Goal: Task Accomplishment & Management: Complete application form

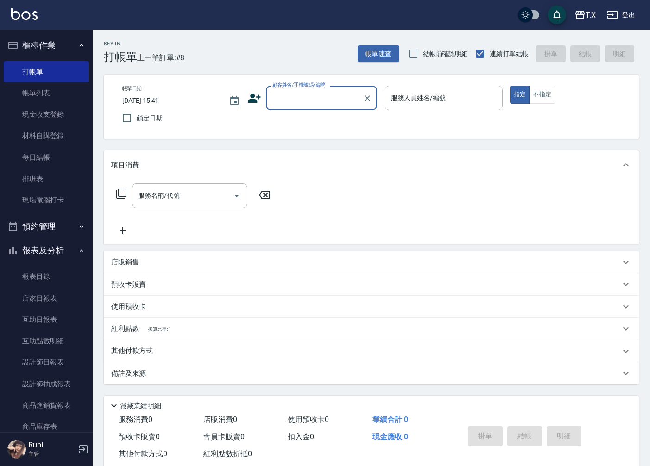
scroll to position [21, 0]
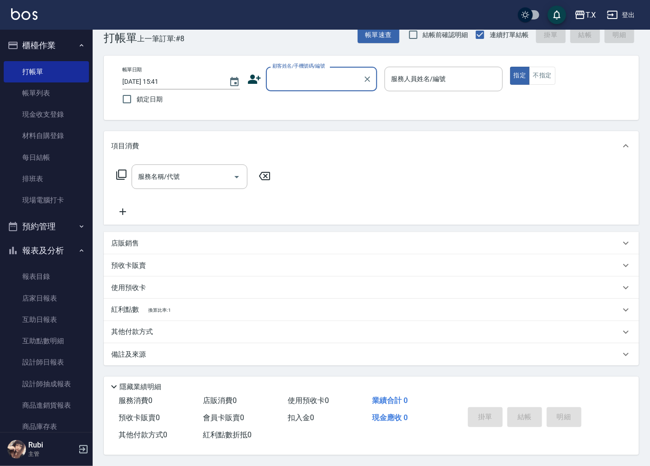
click at [308, 82] on input "顧客姓名/手機號碼/編號" at bounding box center [314, 79] width 89 height 16
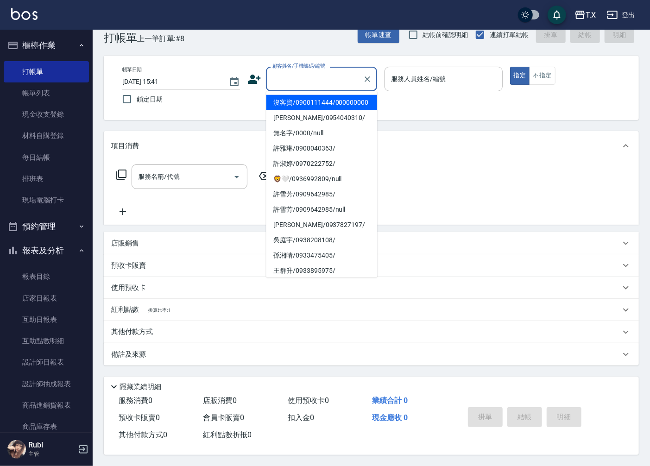
click at [312, 101] on li "沒客資/0900111444/000000000" at bounding box center [321, 102] width 111 height 15
type input "沒客資/0900111444/000000000"
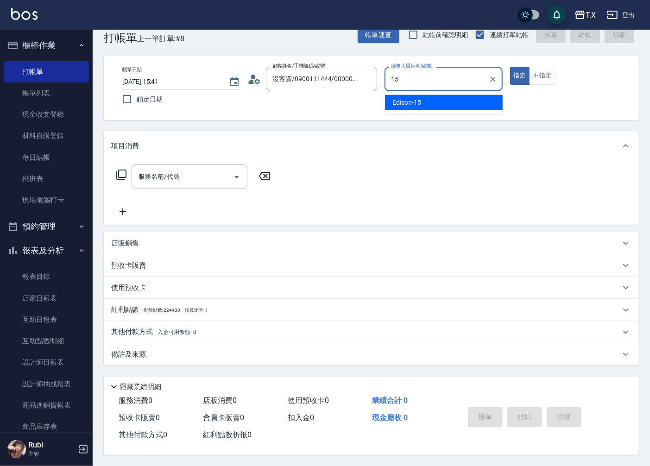
type input "Edison-15"
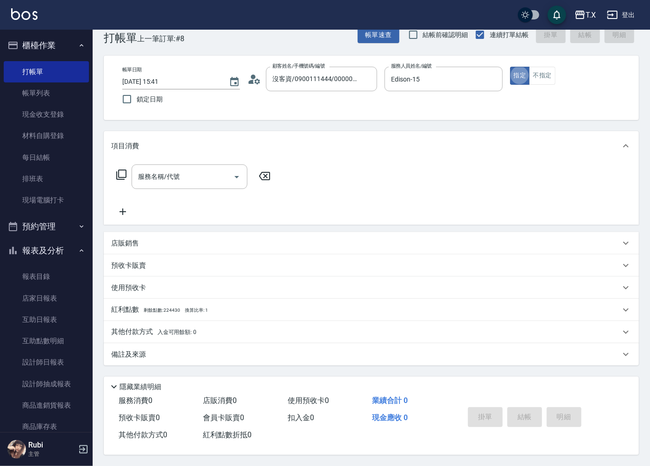
type button "true"
click at [492, 75] on icon "Clear" at bounding box center [492, 79] width 9 height 9
click at [442, 75] on input "服務人員姓名/編號" at bounding box center [443, 79] width 109 height 16
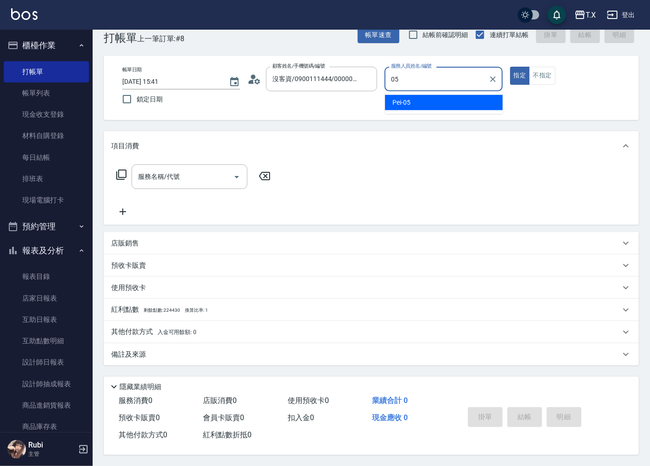
type input "Pei-05"
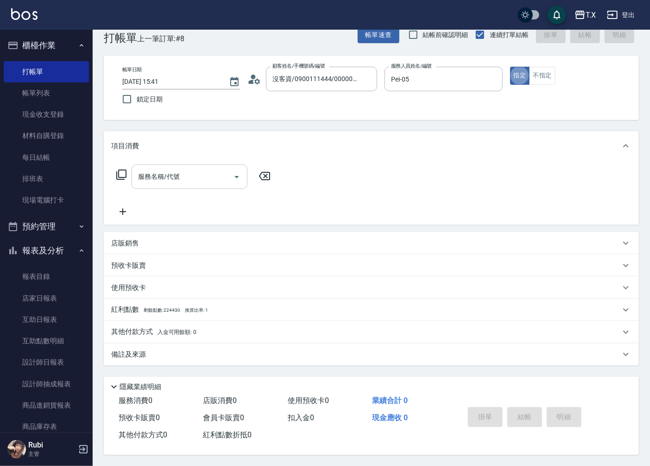
click at [192, 177] on input "服務名稱/代號" at bounding box center [183, 177] width 94 height 16
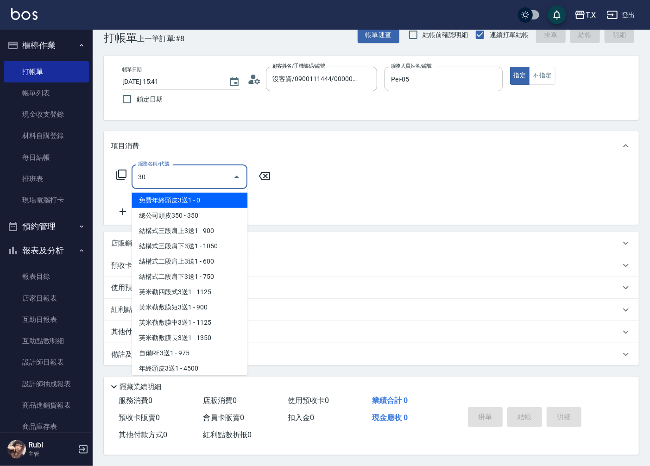
type input "301"
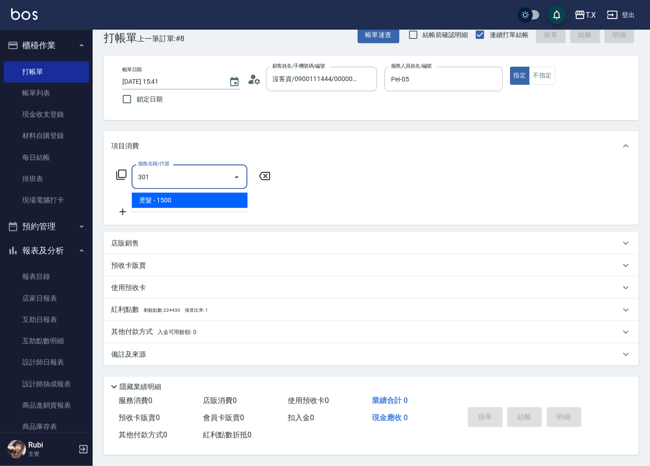
type input "150"
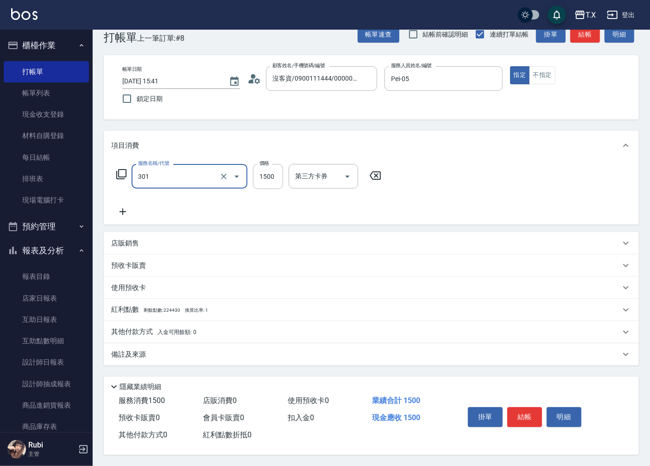
type input "燙髮(301)"
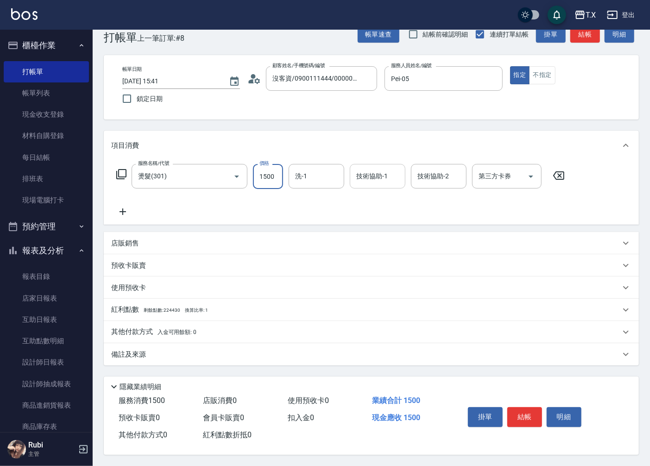
type input "1"
type input "0"
type input "157"
type input "10"
type input "1574"
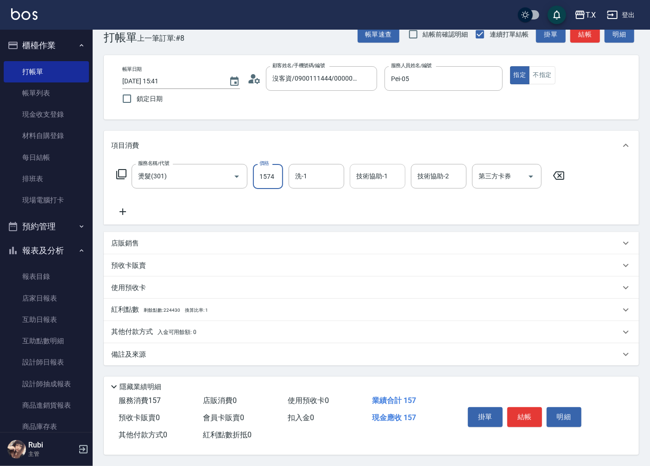
type input "150"
type input "1574"
click at [118, 209] on icon at bounding box center [122, 211] width 23 height 11
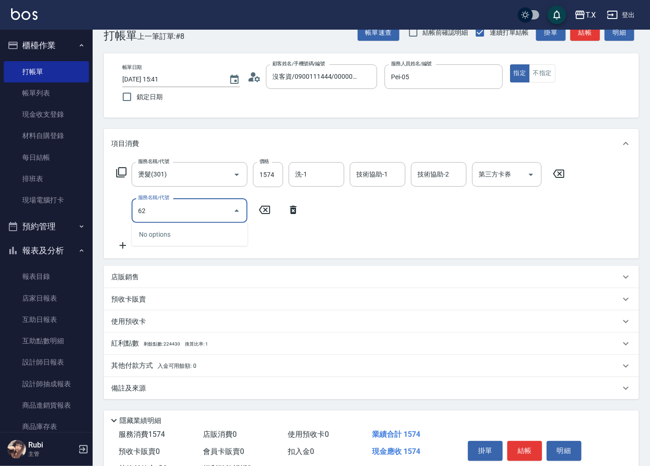
type input "624"
type input "270"
click at [221, 208] on icon "Clear" at bounding box center [224, 211] width 6 height 6
click at [223, 211] on icon "Clear" at bounding box center [223, 210] width 9 height 9
click at [179, 209] on input "服務名稱/代號" at bounding box center [177, 210] width 82 height 16
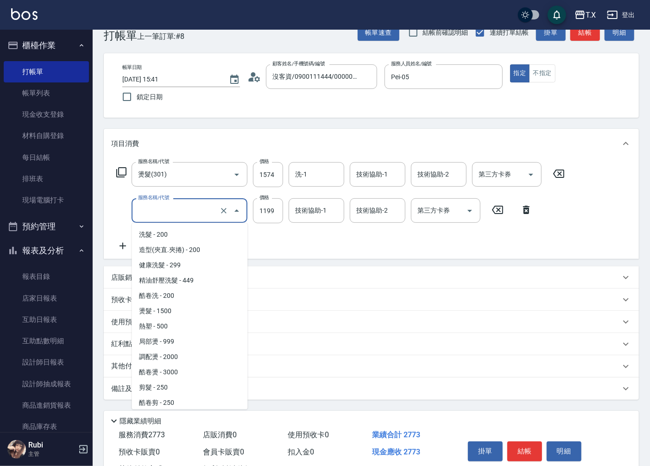
scroll to position [489, 0]
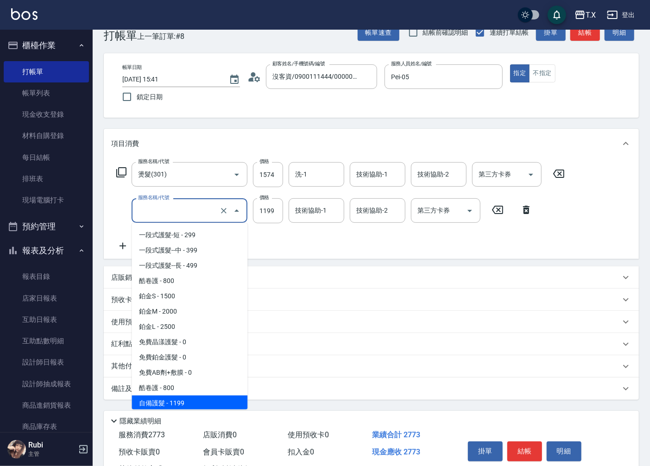
type input "6"
type input "150"
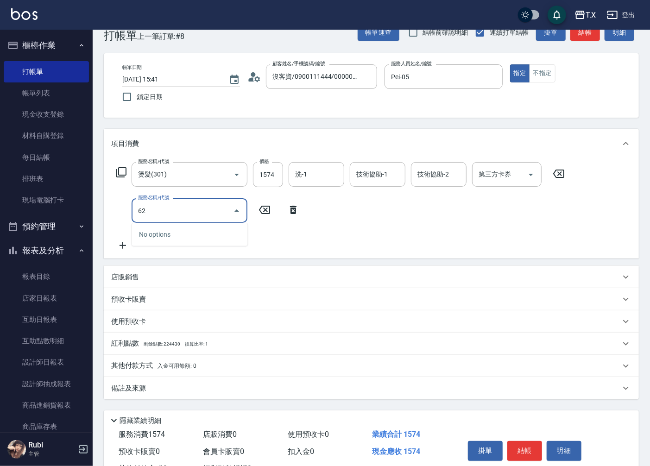
type input "625"
type input "250"
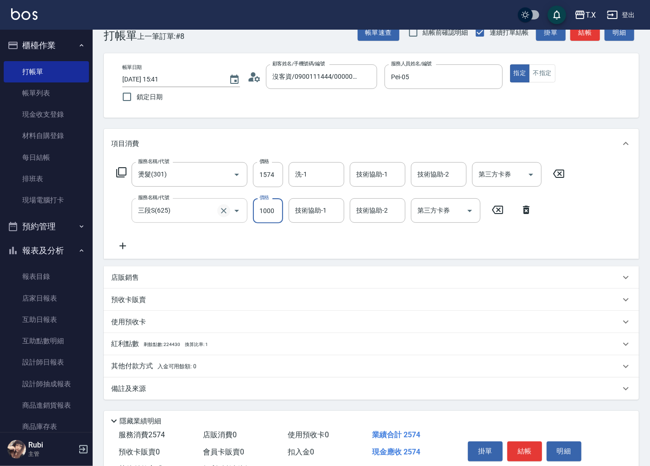
click at [225, 211] on icon "Clear" at bounding box center [224, 211] width 6 height 6
type input "三段S(625)"
click at [197, 208] on input "三段S(625)" at bounding box center [177, 210] width 82 height 16
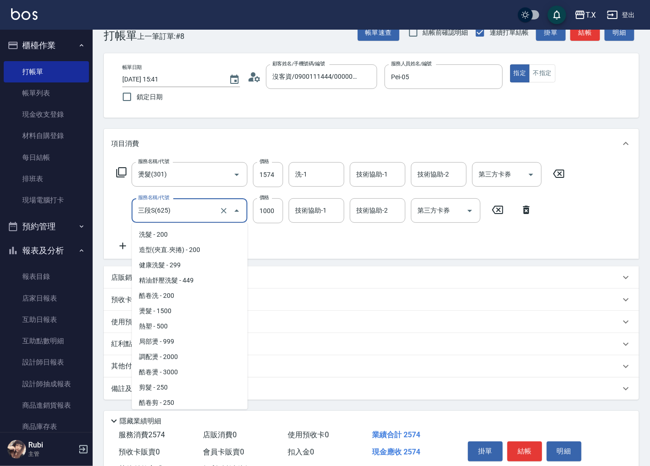
scroll to position [504, 0]
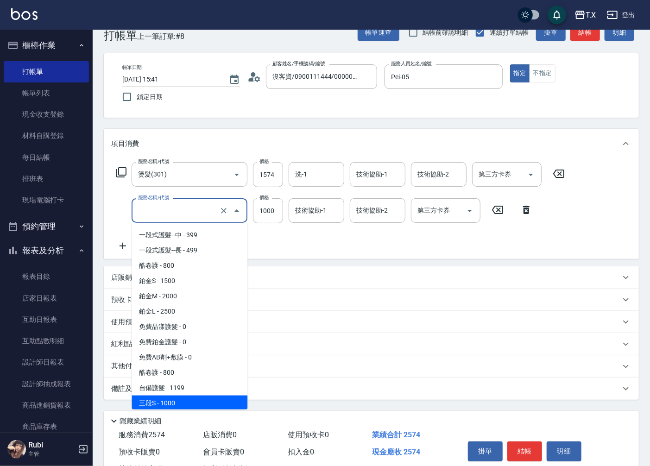
type input "150"
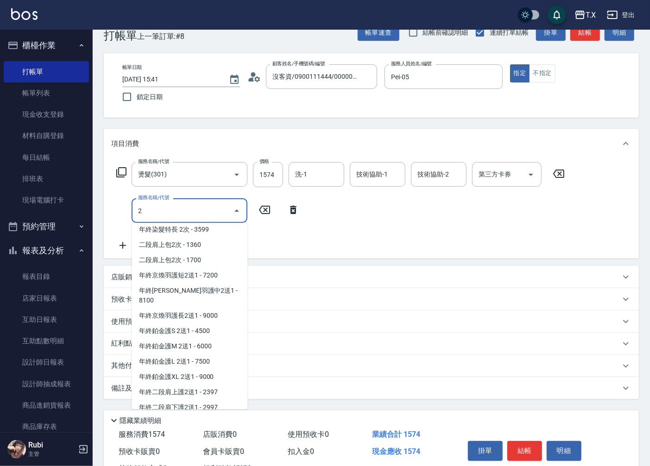
scroll to position [0, 0]
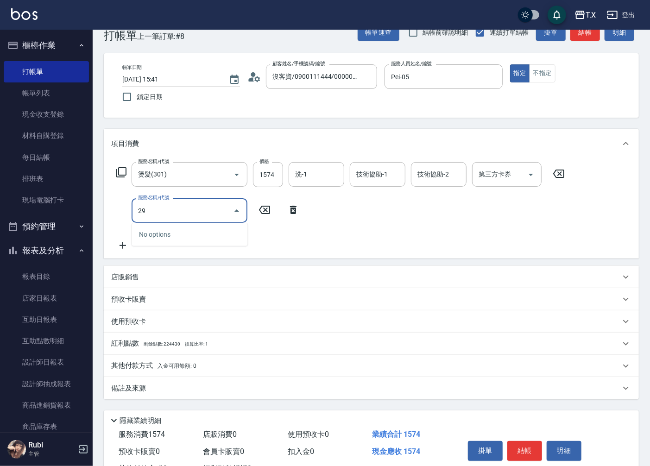
type input "2"
type input "629"
type input "390"
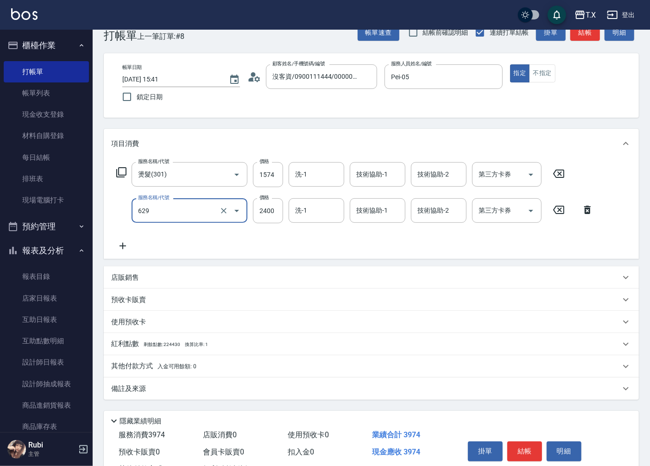
type input "京煥羽護髮短(629)"
type input "2"
type input "150"
type input "250"
type input "180"
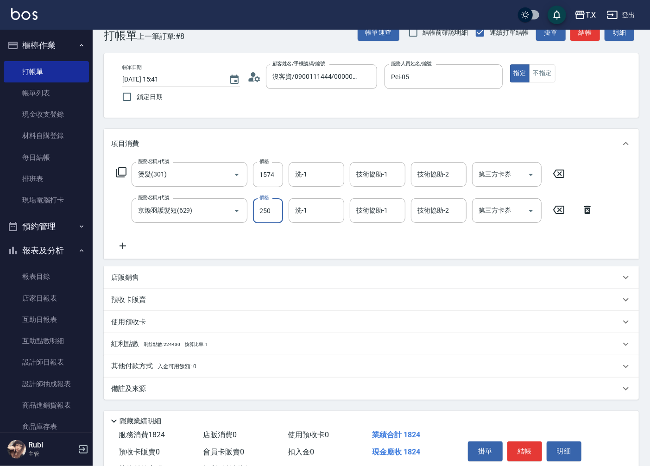
type input "2500"
type input "400"
type input "2500"
click at [280, 172] on input "1574" at bounding box center [268, 174] width 30 height 25
click at [279, 172] on input "1574" at bounding box center [268, 174] width 30 height 25
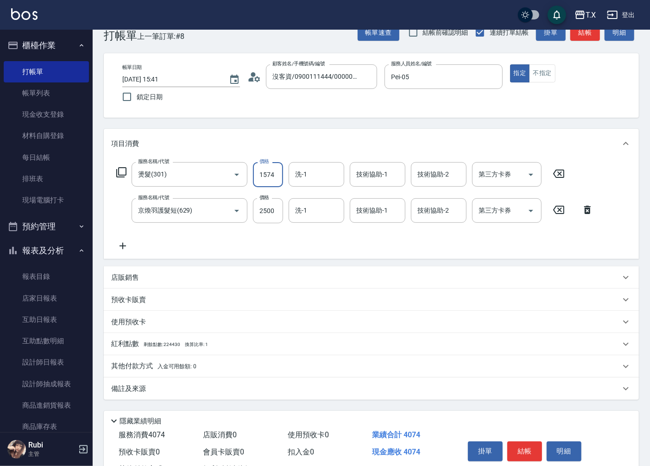
click at [279, 172] on input "1574" at bounding box center [268, 174] width 30 height 25
click at [271, 177] on input "1574" at bounding box center [268, 174] width 30 height 25
type input "157"
type input "260"
type input "15"
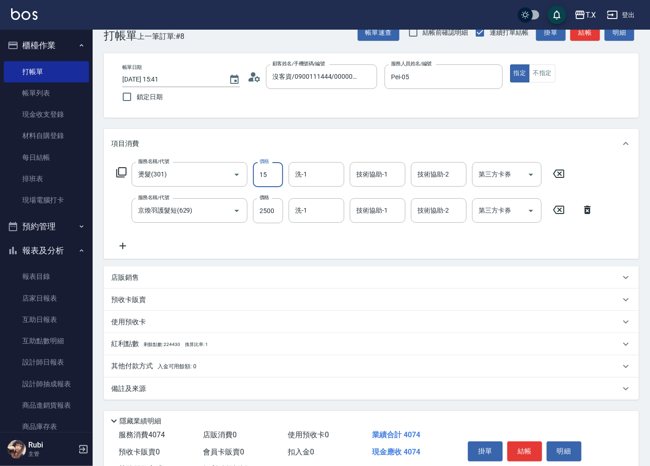
type input "250"
type input "156"
type input "260"
type input "1563"
type input "400"
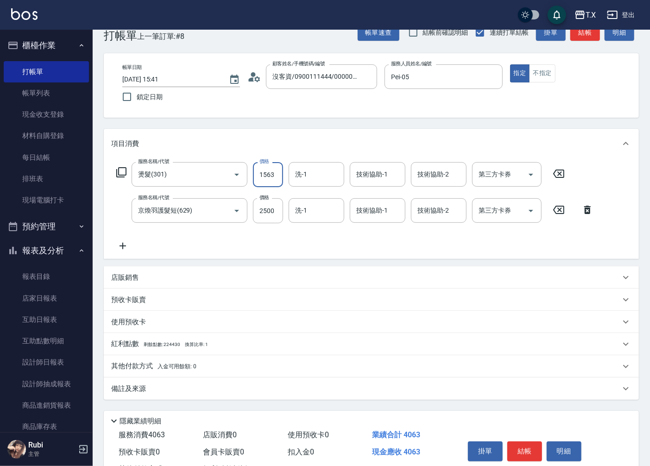
type input "1563"
click at [123, 366] on p "其他付款方式 入金可用餘額: 0" at bounding box center [153, 366] width 85 height 10
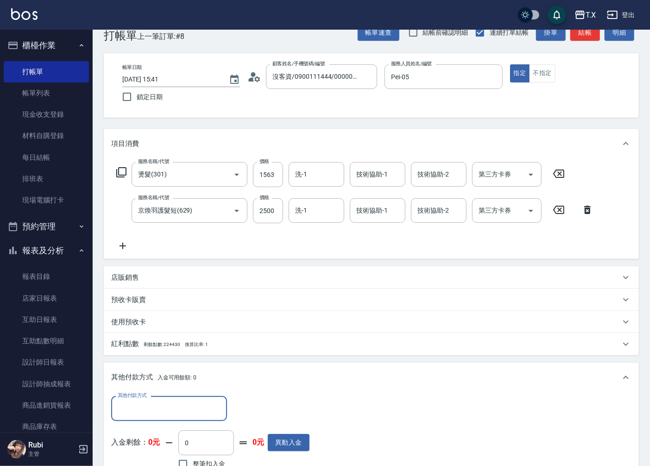
click at [155, 408] on input "其他付款方式" at bounding box center [168, 408] width 107 height 16
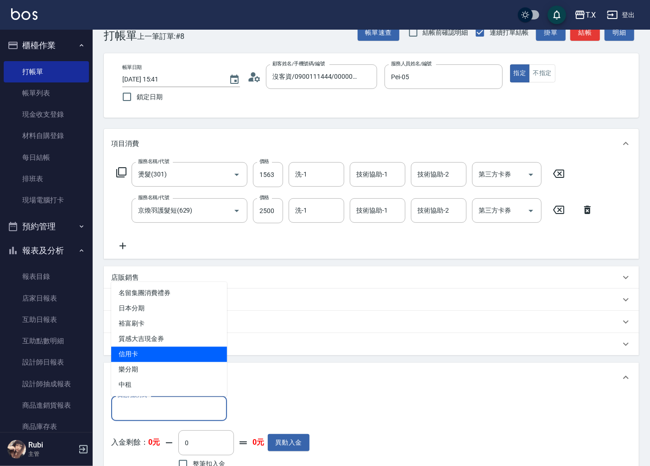
click at [151, 354] on span "信用卡" at bounding box center [169, 354] width 116 height 15
type input "信用卡"
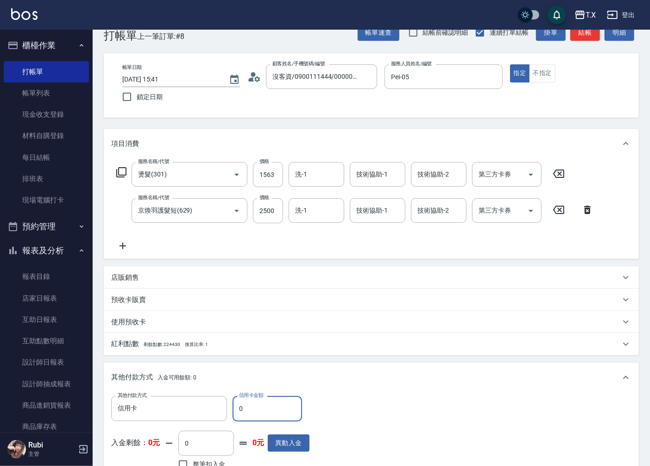
drag, startPoint x: 256, startPoint y: 405, endPoint x: 186, endPoint y: 427, distance: 72.8
click at [187, 427] on div "其他付款方式 信用卡 其他付款方式 信用卡金額 0 信用卡金額 入金剩餘： 0元 0 ​ 整筆扣入金 0元 異動入金" at bounding box center [210, 434] width 198 height 76
type input "406"
type input "360"
type input "4063"
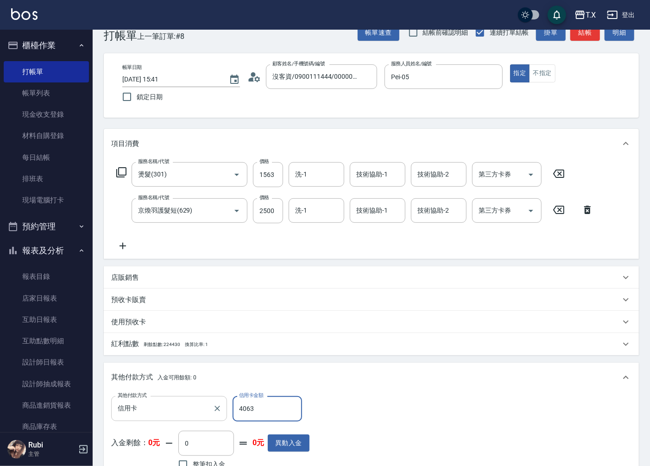
type input "0"
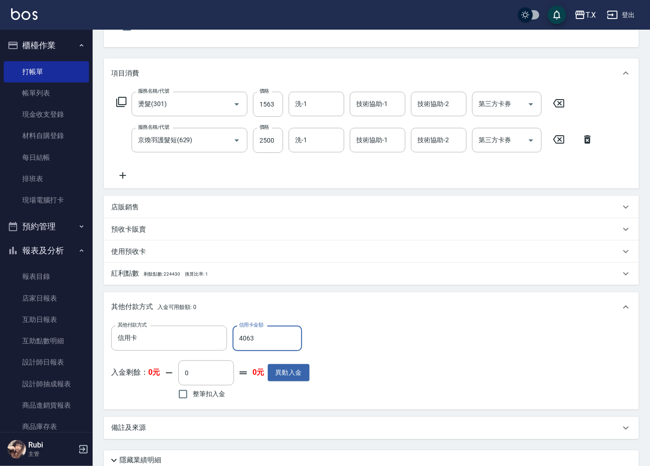
scroll to position [168, 0]
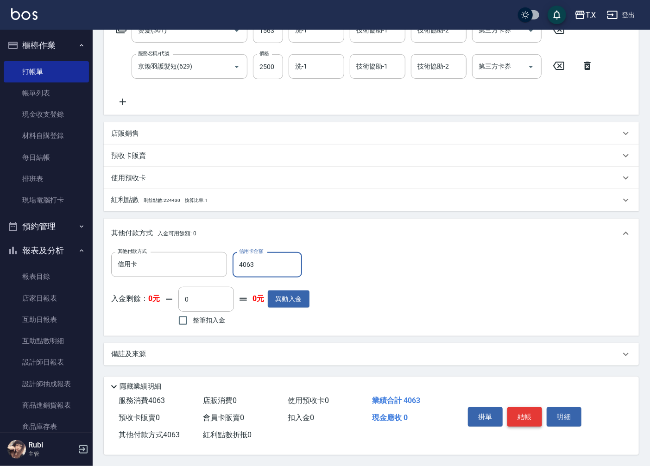
type input "4063"
click at [527, 415] on button "結帳" at bounding box center [524, 416] width 35 height 19
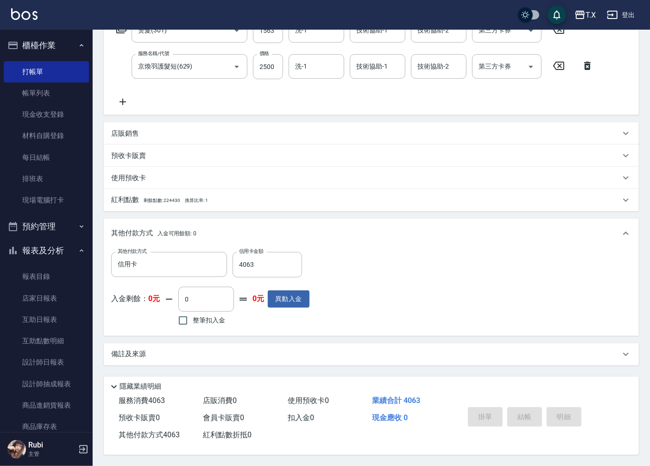
type input "[DATE] 16:48"
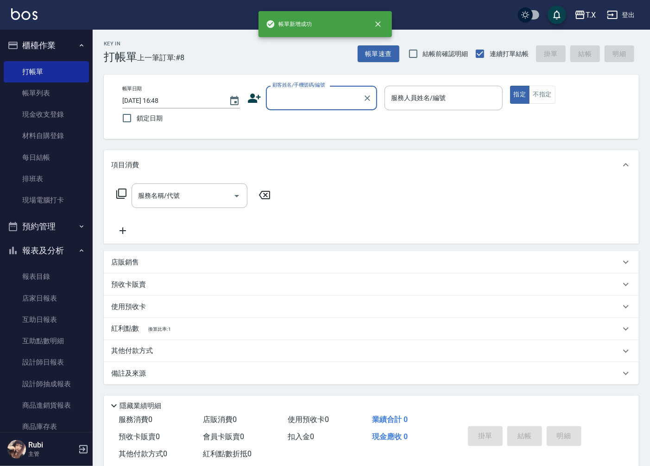
scroll to position [0, 0]
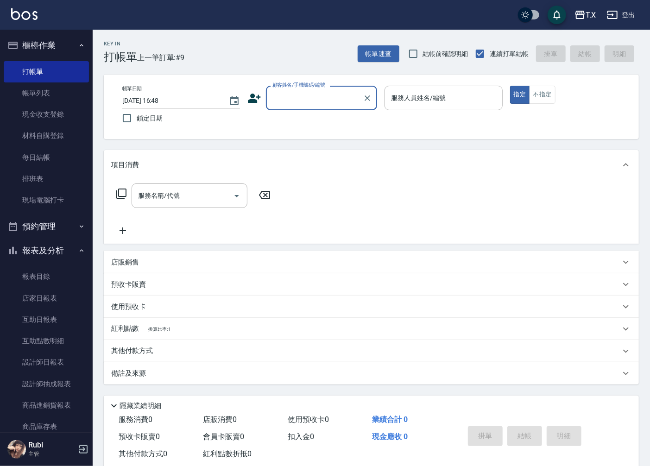
click at [307, 103] on input "顧客姓名/手機號碼/編號" at bounding box center [314, 98] width 89 height 16
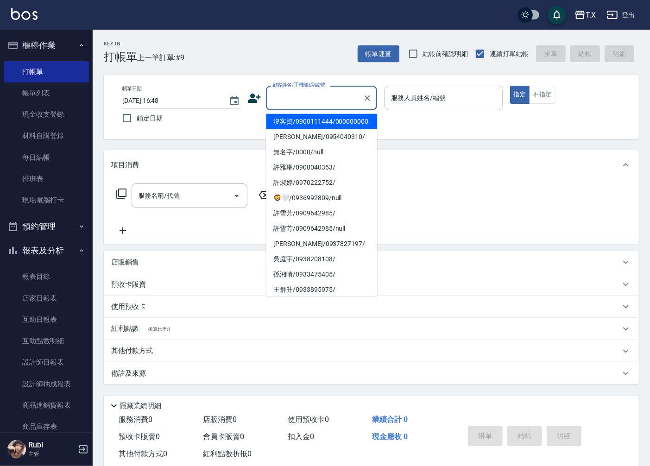
click at [302, 126] on li "沒客資/0900111444/000000000" at bounding box center [321, 121] width 111 height 15
type input "沒客資/0900111444/000000000"
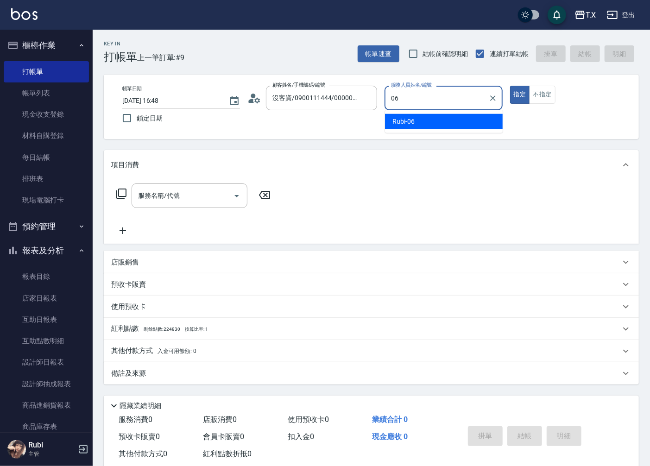
type input "Rubi-06"
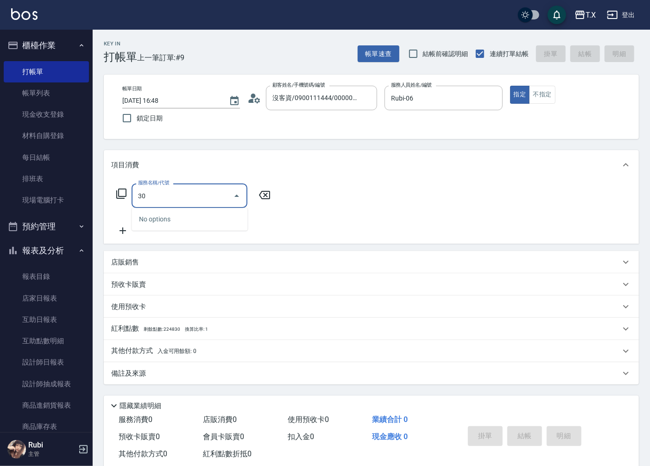
type input "301"
type input "150"
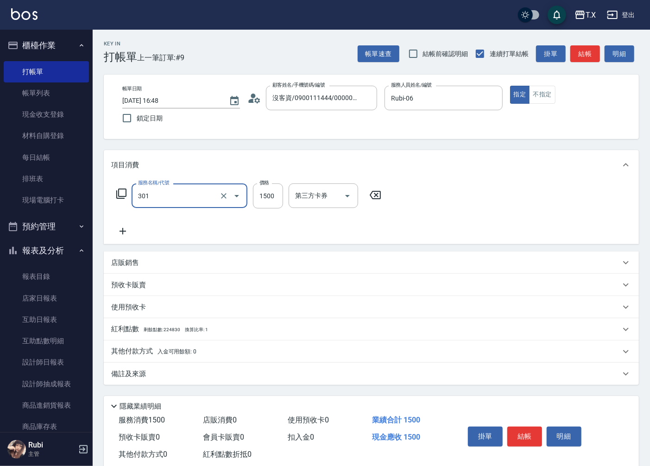
type input "燙髮(301)"
type input "1"
type input "0"
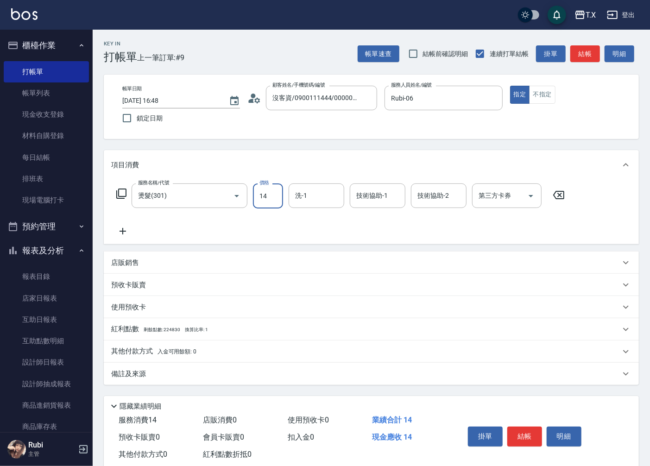
type input "140"
type input "10"
type input "1400"
type input "140"
type input "1400"
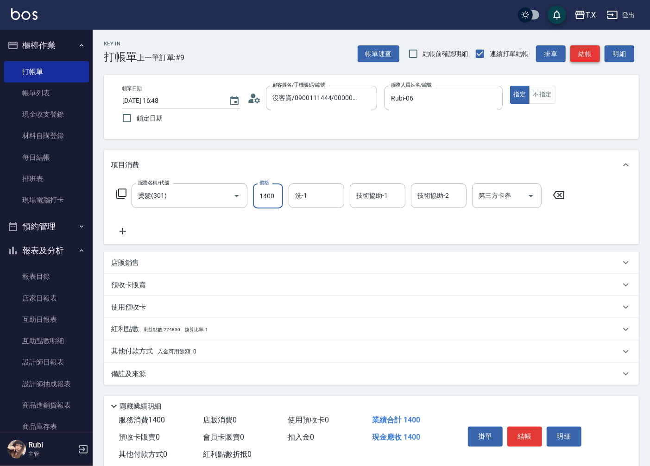
click at [583, 54] on button "結帳" at bounding box center [585, 53] width 30 height 17
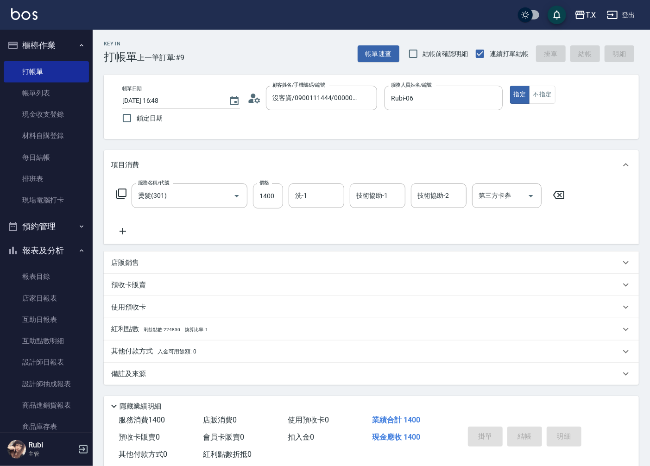
type input "[DATE] 17:00"
type input "0"
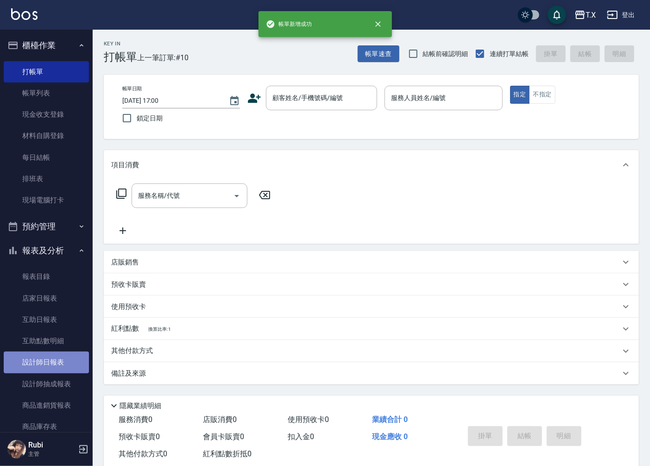
click at [48, 359] on link "設計師日報表" at bounding box center [46, 362] width 85 height 21
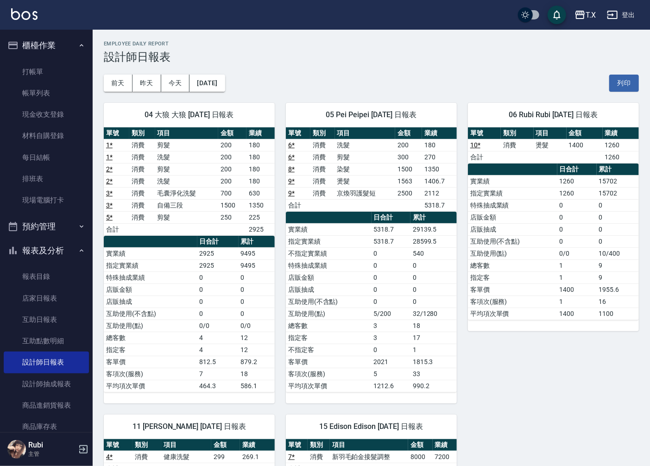
scroll to position [189, 0]
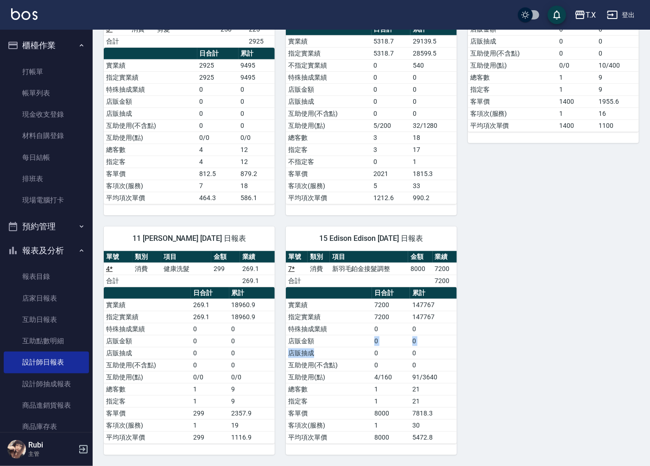
drag, startPoint x: 347, startPoint y: 358, endPoint x: 346, endPoint y: 320, distance: 38.5
click at [346, 332] on tbody "實業績 7200 147767 指定實業績 7200 147767 特殊抽成業績 0 0 店販金額 0 0 店販抽成 0 0 互助使用(不含點) 0 0 互助…" at bounding box center [371, 371] width 171 height 145
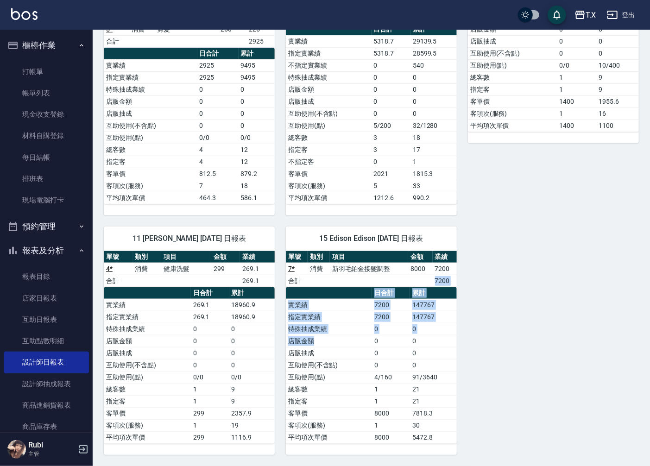
drag, startPoint x: 360, startPoint y: 330, endPoint x: 373, endPoint y: 362, distance: 34.7
click at [373, 358] on div "單號 類別 項目 金額 業績 7 * 消費 新羽毛鉑金接髮調整 8000 7200 合計 7200 日合計 累計 實業績 7200 147767 指定實業績 …" at bounding box center [371, 347] width 171 height 193
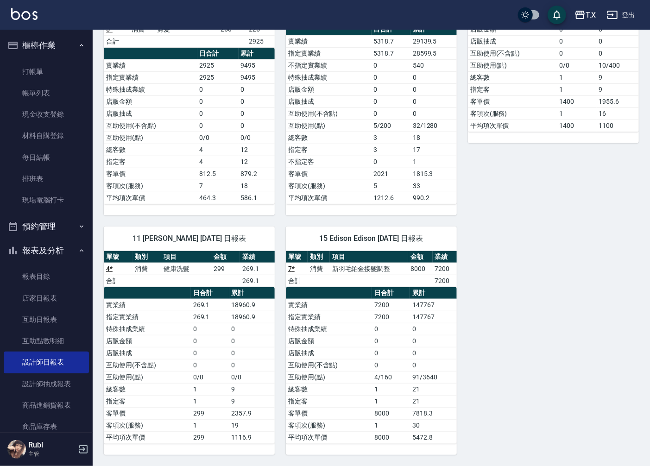
click at [373, 367] on td "0" at bounding box center [391, 365] width 38 height 12
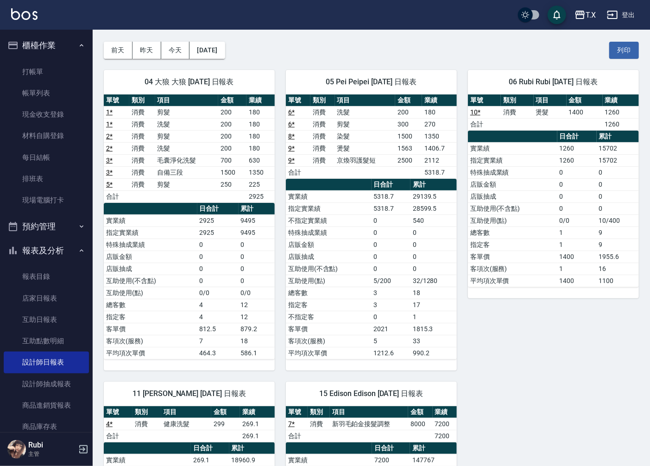
scroll to position [0, 0]
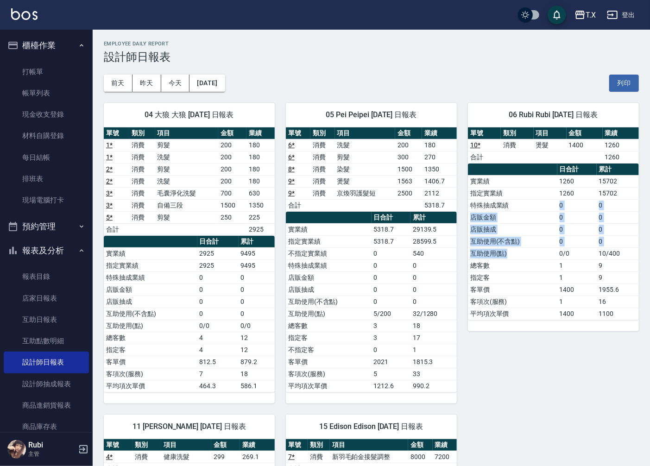
drag, startPoint x: 556, startPoint y: 257, endPoint x: 542, endPoint y: 191, distance: 67.7
click at [544, 201] on tbody "實業績 1260 15702 指定實業績 1260 15702 特殊抽成業績 0 0 店販金額 0 0 店販抽成 0 0 互助使用(不含點) 0 0 互助使用…" at bounding box center [553, 247] width 171 height 145
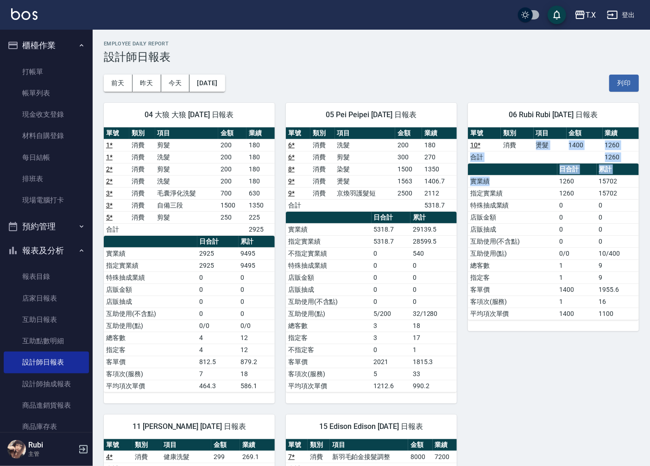
drag, startPoint x: 543, startPoint y: 166, endPoint x: 553, endPoint y: 226, distance: 61.2
click at [554, 211] on div "單號 類別 項目 金額 業績 10 * 消費 燙髮 1400 1260 合計 1260 日合計 累計 實業績 1260 15702 指定實業績 1260 15…" at bounding box center [553, 223] width 171 height 193
click at [550, 231] on td "店販抽成" at bounding box center [512, 229] width 89 height 12
